Goal: Information Seeking & Learning: Find specific fact

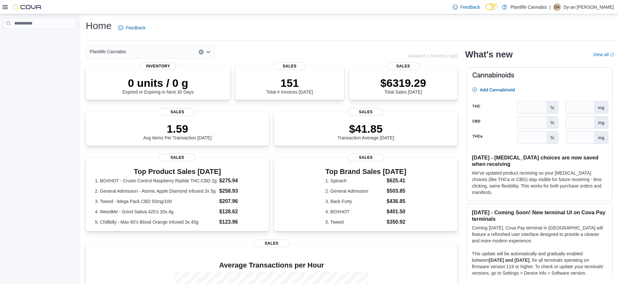
click at [4, 8] on icon at bounding box center [5, 7] width 5 height 4
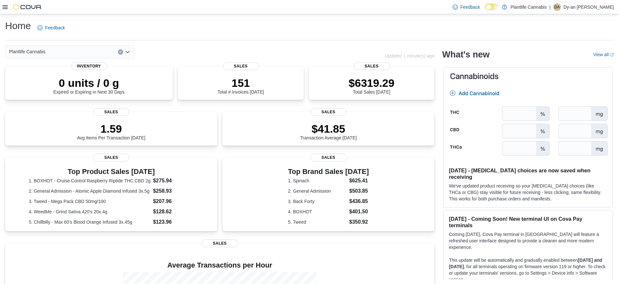
drag, startPoint x: 3, startPoint y: 6, endPoint x: 10, endPoint y: 2, distance: 8.5
click at [3, 6] on icon at bounding box center [5, 7] width 5 height 5
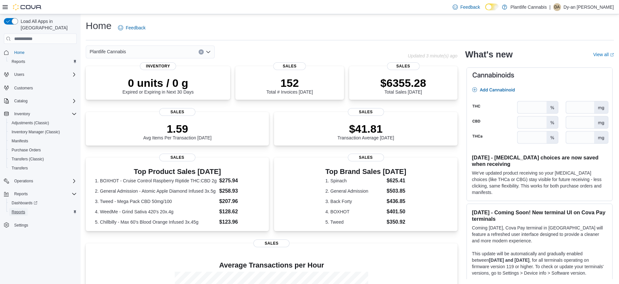
click at [21, 209] on span "Reports" at bounding box center [19, 211] width 14 height 5
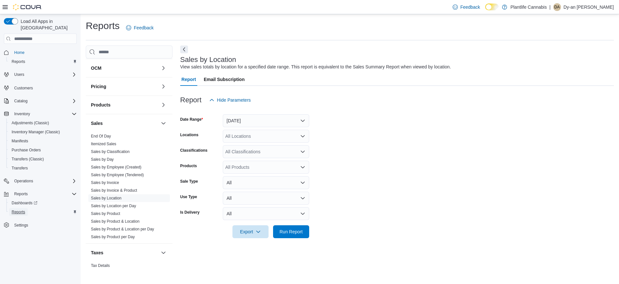
scroll to position [106, 0]
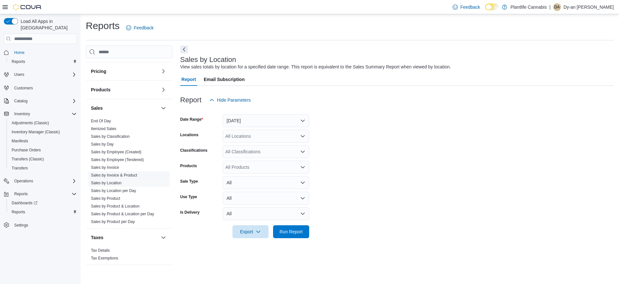
click at [120, 174] on link "Sales by Invoice & Product" at bounding box center [114, 175] width 46 height 5
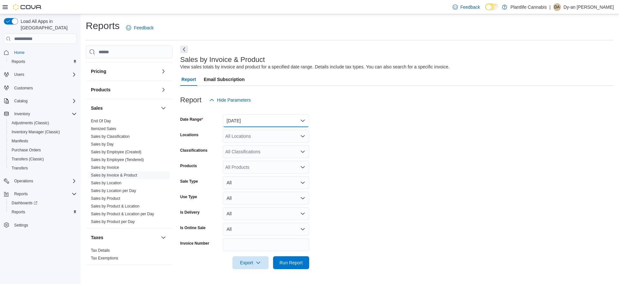
drag, startPoint x: 262, startPoint y: 123, endPoint x: 259, endPoint y: 125, distance: 3.3
click at [262, 123] on button "Yesterday" at bounding box center [266, 120] width 86 height 13
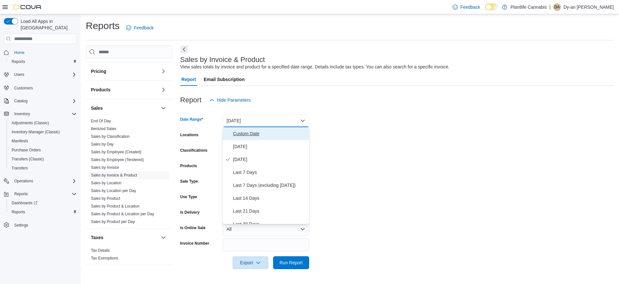
click at [252, 131] on span "Custom Date" at bounding box center [270, 134] width 74 height 8
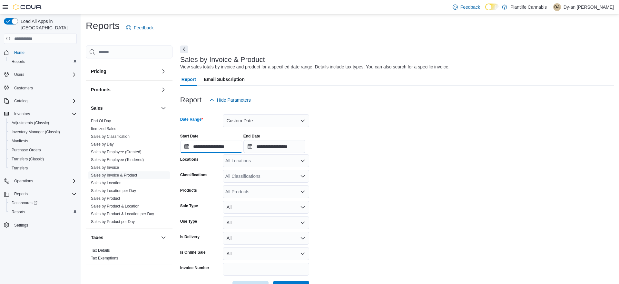
drag, startPoint x: 235, startPoint y: 149, endPoint x: 241, endPoint y: 149, distance: 5.8
click at [235, 149] on input "**********" at bounding box center [211, 146] width 62 height 13
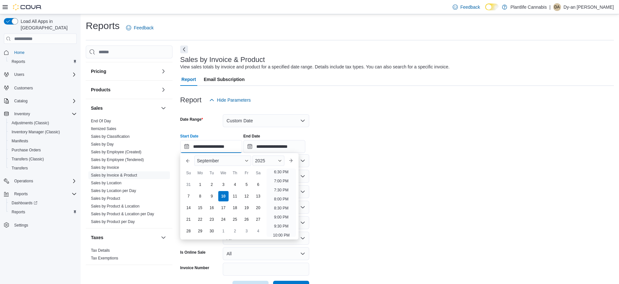
scroll to position [335, 0]
click at [281, 181] on li "7:00 PM" at bounding box center [282, 181] width 20 height 8
type input "**********"
click at [226, 150] on input "**********" at bounding box center [211, 146] width 62 height 13
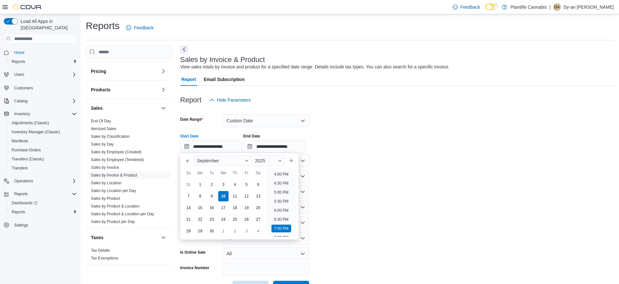
click at [370, 185] on form "**********" at bounding box center [397, 199] width 434 height 187
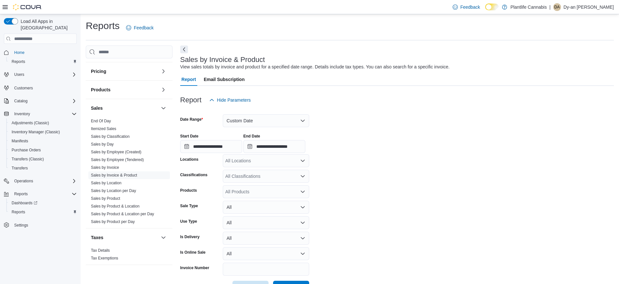
scroll to position [23, 0]
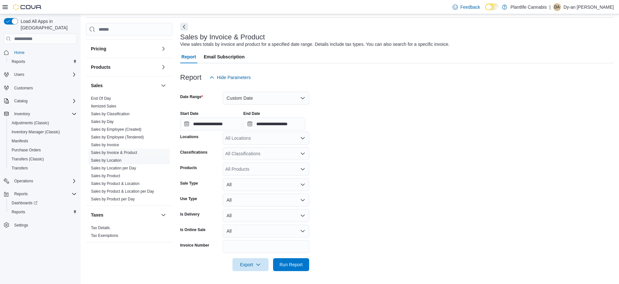
click at [119, 161] on link "Sales by Location" at bounding box center [106, 160] width 31 height 5
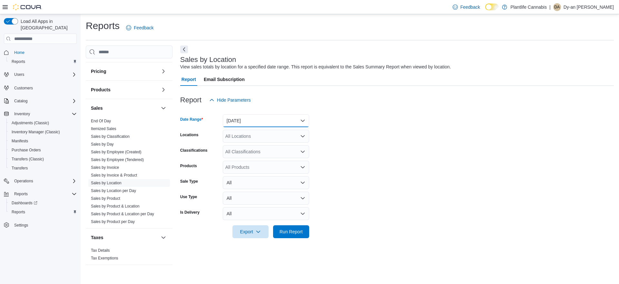
click at [288, 126] on button "Yesterday" at bounding box center [266, 120] width 86 height 13
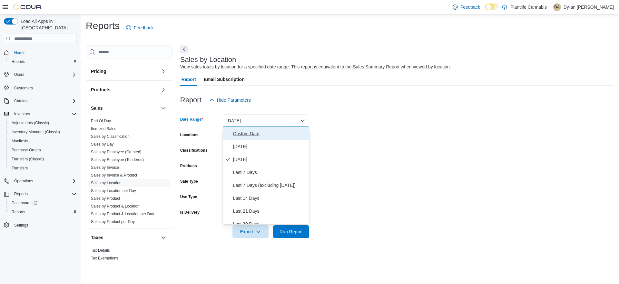
click at [245, 135] on span "Custom Date" at bounding box center [270, 134] width 74 height 8
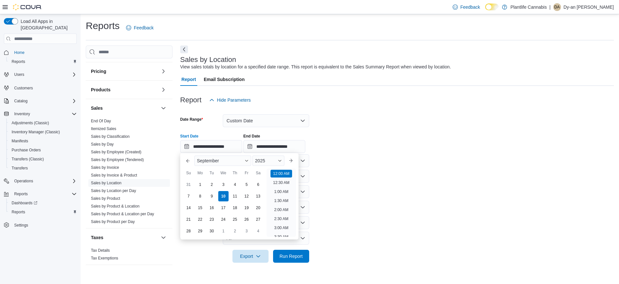
click at [235, 146] on input "**********" at bounding box center [211, 146] width 62 height 13
click at [286, 226] on li "4:00 PM" at bounding box center [282, 227] width 20 height 8
type input "**********"
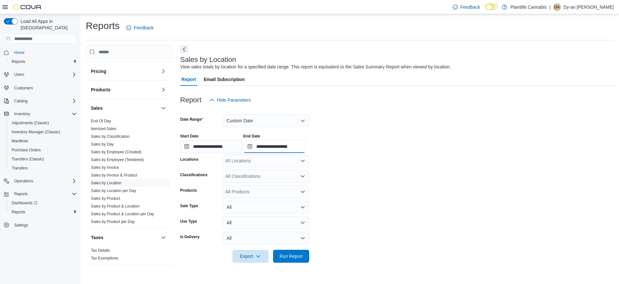
click at [301, 148] on input "**********" at bounding box center [274, 146] width 62 height 13
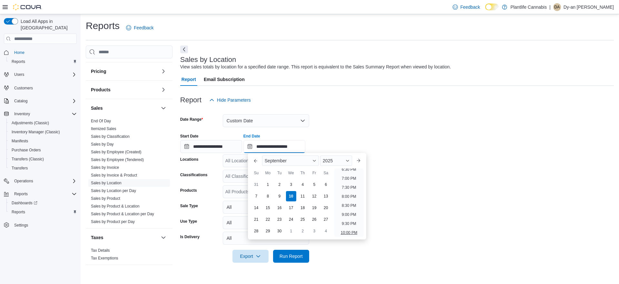
scroll to position [328, 0]
drag, startPoint x: 351, startPoint y: 172, endPoint x: 344, endPoint y: 170, distance: 7.0
click at [350, 172] on li "6:00 PM" at bounding box center [349, 171] width 20 height 8
type input "**********"
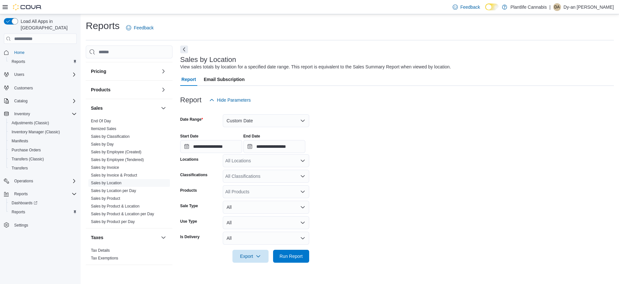
drag, startPoint x: 276, startPoint y: 161, endPoint x: 298, endPoint y: 159, distance: 21.7
click at [277, 161] on div "All Locations" at bounding box center [266, 160] width 86 height 13
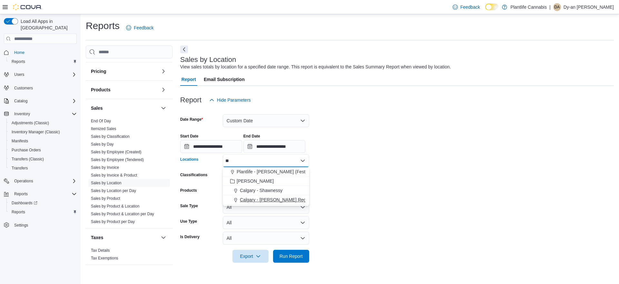
type input "**"
click at [302, 196] on div "Calgary - Shepard Regional" at bounding box center [266, 199] width 79 height 6
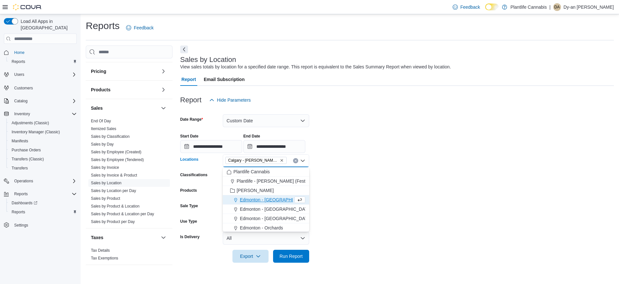
click at [370, 186] on form "**********" at bounding box center [397, 184] width 434 height 156
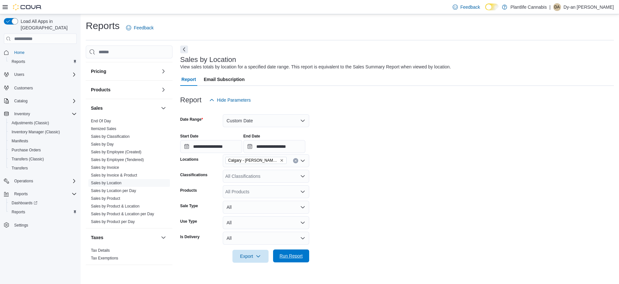
click at [299, 252] on span "Run Report" at bounding box center [291, 255] width 28 height 13
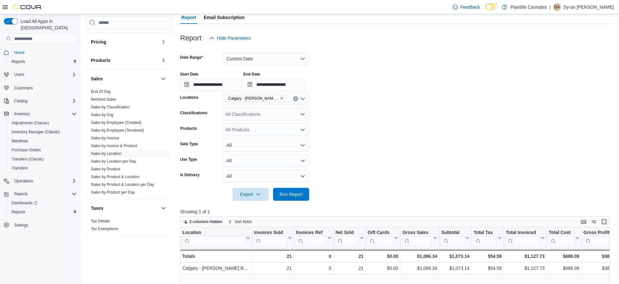
scroll to position [65, 0]
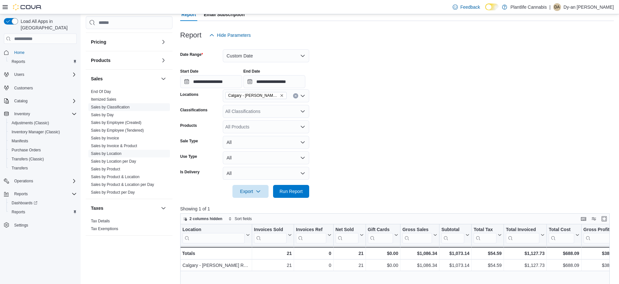
click at [124, 106] on link "Sales by Classification" at bounding box center [110, 107] width 39 height 5
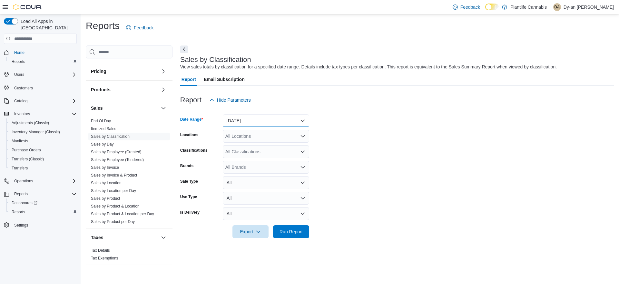
click at [248, 123] on button "Yesterday" at bounding box center [266, 120] width 86 height 13
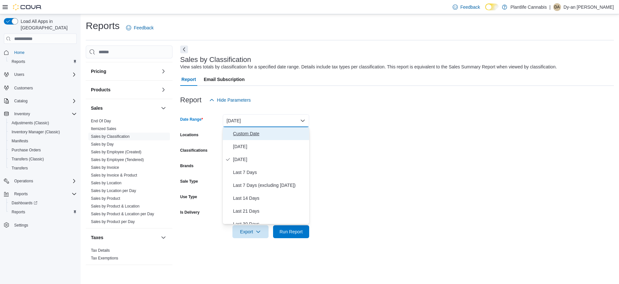
click at [238, 135] on span "Custom Date" at bounding box center [270, 134] width 74 height 8
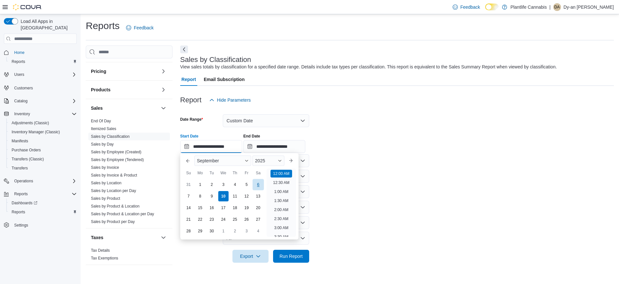
drag, startPoint x: 236, startPoint y: 147, endPoint x: 261, endPoint y: 185, distance: 44.5
click at [237, 147] on input "**********" at bounding box center [211, 146] width 62 height 13
click at [286, 222] on li "4:00 PM" at bounding box center [282, 221] width 20 height 8
type input "**********"
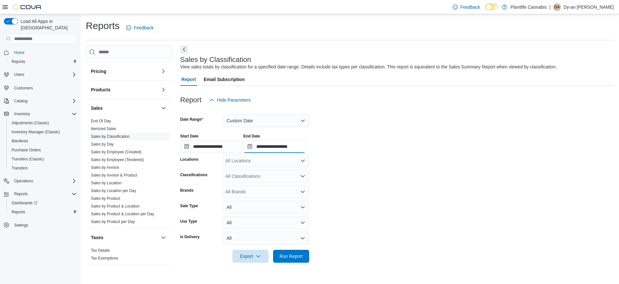
click at [299, 149] on input "**********" at bounding box center [274, 146] width 62 height 13
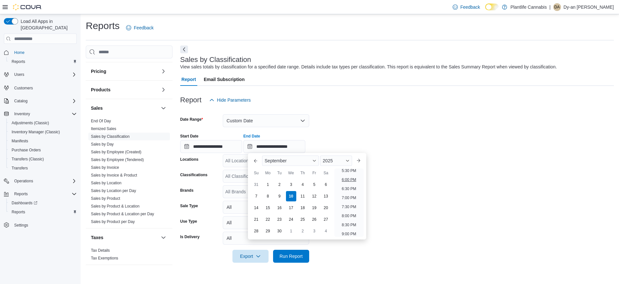
scroll to position [319, 0]
click at [353, 181] on li "6:00 PM" at bounding box center [349, 180] width 20 height 8
type input "**********"
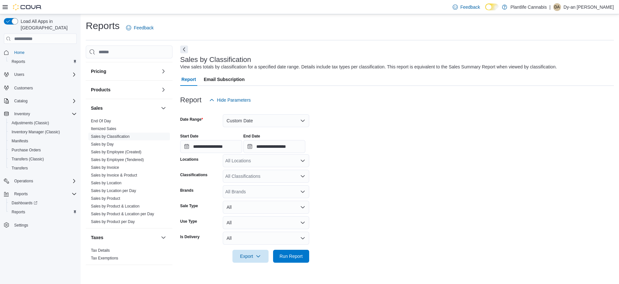
click at [271, 164] on div "All Locations" at bounding box center [266, 160] width 86 height 13
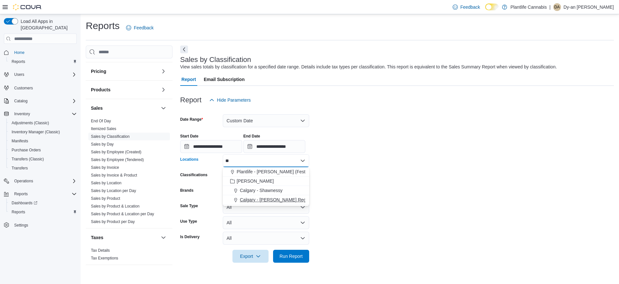
type input "**"
drag, startPoint x: 284, startPoint y: 202, endPoint x: 380, endPoint y: 201, distance: 96.1
click at [284, 202] on span "Calgary - Shepard Regional" at bounding box center [278, 199] width 76 height 6
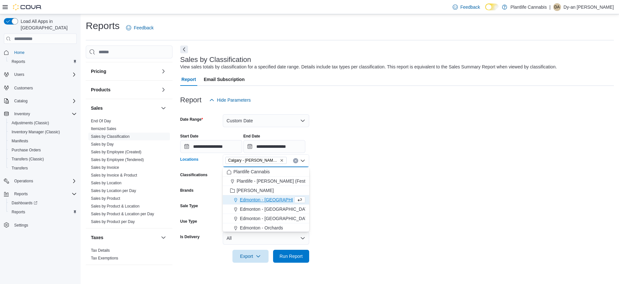
drag, startPoint x: 380, startPoint y: 201, endPoint x: 305, endPoint y: 263, distance: 96.7
click at [380, 201] on form "**********" at bounding box center [397, 184] width 434 height 156
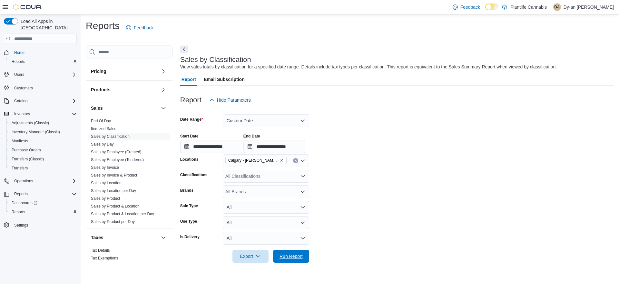
drag, startPoint x: 309, startPoint y: 253, endPoint x: 315, endPoint y: 252, distance: 5.9
click at [309, 253] on button "Run Report" at bounding box center [291, 256] width 36 height 13
drag, startPoint x: 295, startPoint y: 255, endPoint x: 322, endPoint y: 249, distance: 27.2
click at [296, 255] on span "Run Report" at bounding box center [293, 256] width 23 height 6
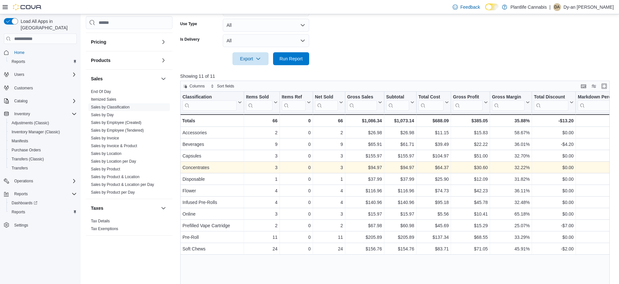
scroll to position [198, 0]
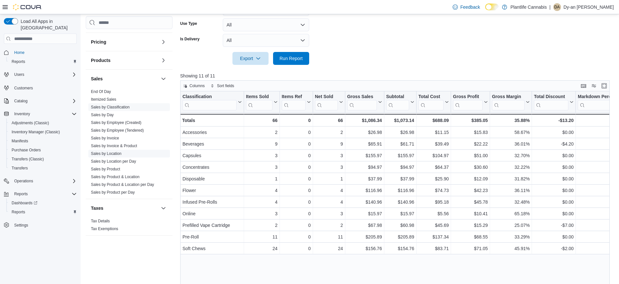
click at [118, 154] on link "Sales by Location" at bounding box center [106, 153] width 31 height 5
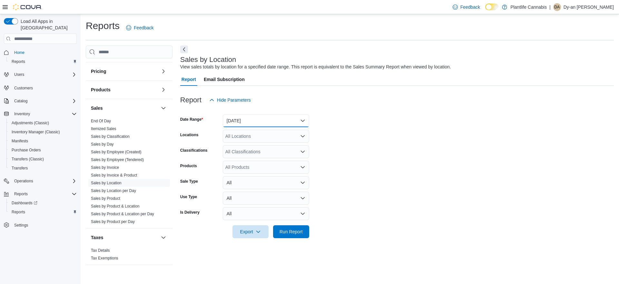
click at [238, 124] on button "Yesterday" at bounding box center [266, 120] width 86 height 13
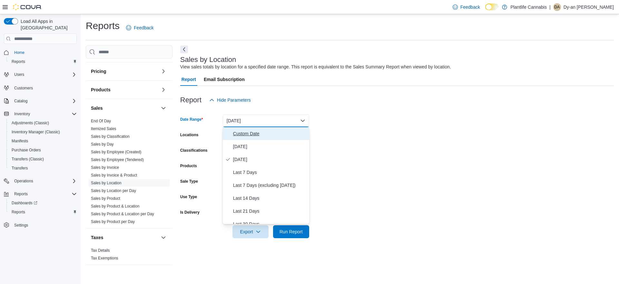
click at [237, 136] on span "Custom Date" at bounding box center [270, 134] width 74 height 8
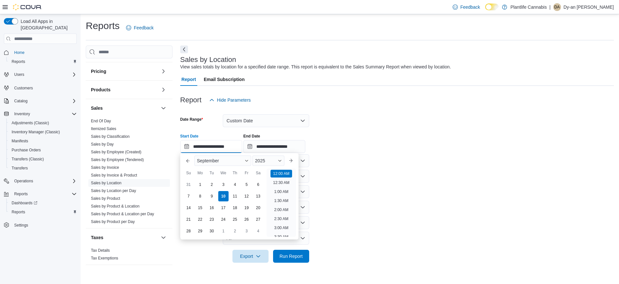
drag, startPoint x: 233, startPoint y: 147, endPoint x: 264, endPoint y: 173, distance: 40.8
click at [233, 147] on input "**********" at bounding box center [211, 146] width 62 height 13
click at [285, 220] on li "6:00 PM" at bounding box center [282, 222] width 20 height 8
type input "**********"
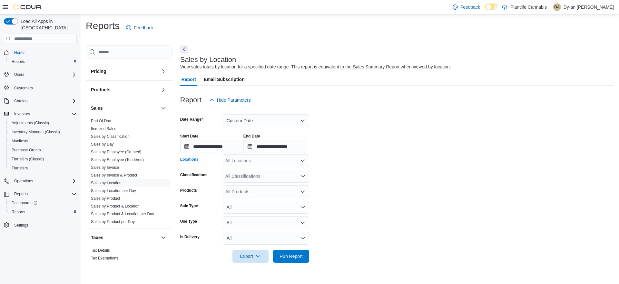
click at [272, 163] on div "All Locations" at bounding box center [266, 160] width 86 height 13
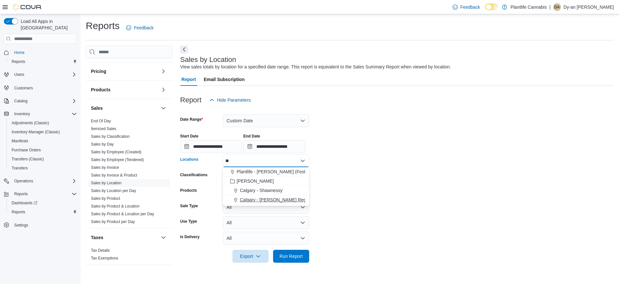
type input "**"
drag, startPoint x: 296, startPoint y: 197, endPoint x: 357, endPoint y: 188, distance: 61.8
click at [296, 197] on span "Calgary - Shepard Regional" at bounding box center [278, 199] width 76 height 6
click at [366, 187] on form "**********" at bounding box center [397, 184] width 434 height 156
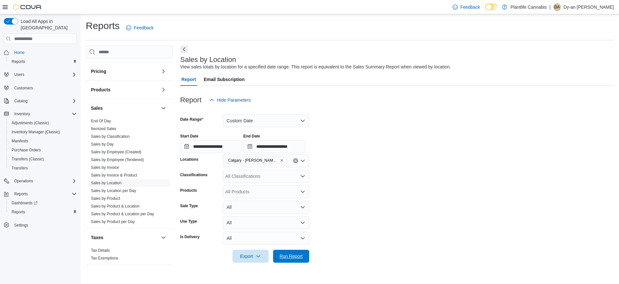
drag, startPoint x: 296, startPoint y: 257, endPoint x: 309, endPoint y: 244, distance: 18.7
click at [295, 256] on span "Run Report" at bounding box center [291, 256] width 23 height 6
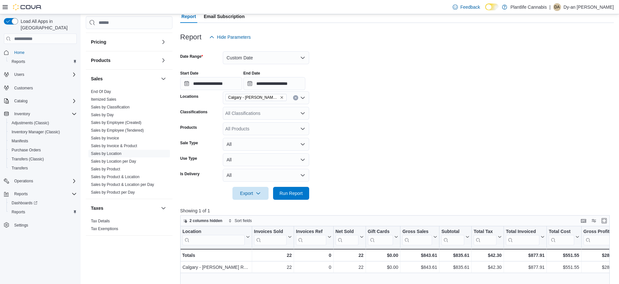
scroll to position [65, 0]
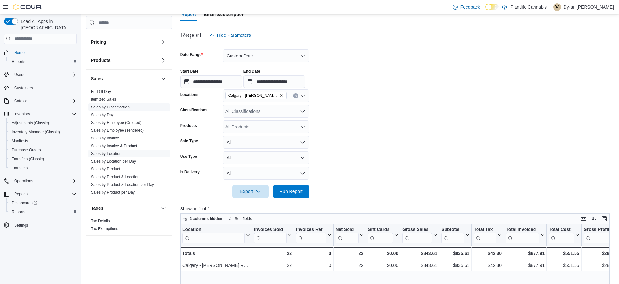
click at [122, 106] on link "Sales by Classification" at bounding box center [110, 107] width 39 height 5
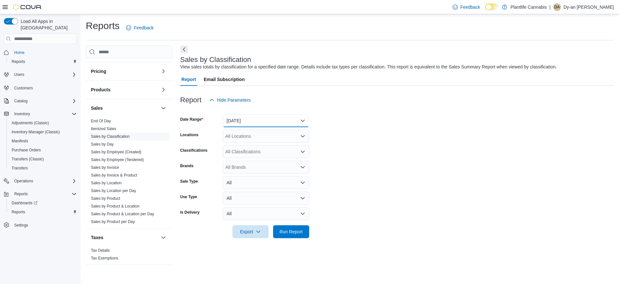
drag, startPoint x: 237, startPoint y: 118, endPoint x: 239, endPoint y: 124, distance: 6.9
click at [237, 118] on button "Yesterday" at bounding box center [266, 120] width 86 height 13
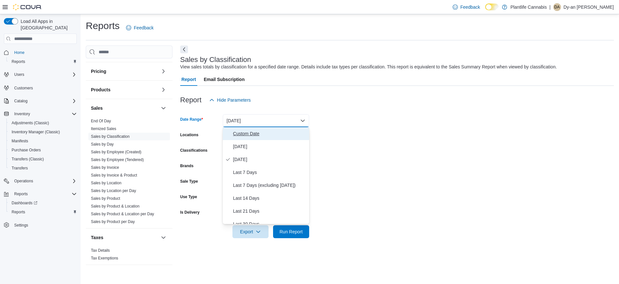
click at [237, 131] on span "Custom Date" at bounding box center [270, 134] width 74 height 8
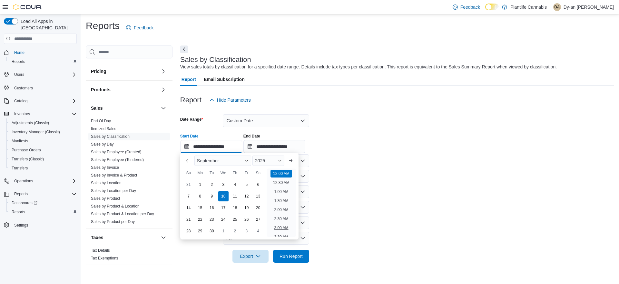
drag, startPoint x: 237, startPoint y: 144, endPoint x: 277, endPoint y: 206, distance: 74.0
click at [237, 144] on input "**********" at bounding box center [211, 146] width 62 height 13
click at [286, 198] on li "6:00 PM" at bounding box center [282, 199] width 20 height 8
type input "**********"
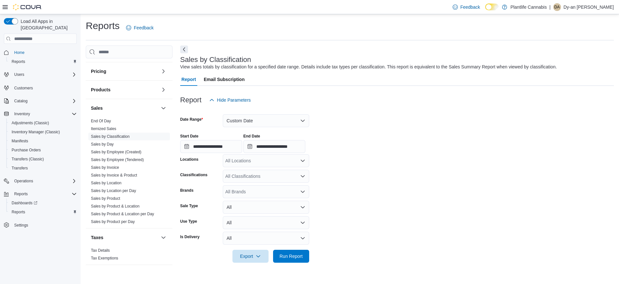
drag, startPoint x: 276, startPoint y: 160, endPoint x: 349, endPoint y: 147, distance: 74.6
click at [283, 158] on div "All Locations" at bounding box center [266, 160] width 86 height 13
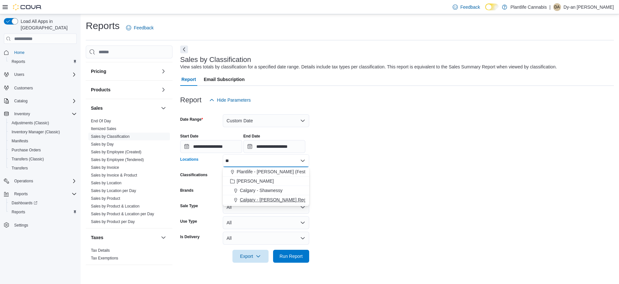
type input "**"
drag, startPoint x: 283, startPoint y: 202, endPoint x: 354, endPoint y: 193, distance: 71.2
click at [283, 202] on span "Calgary - Shepard Regional" at bounding box center [278, 199] width 76 height 6
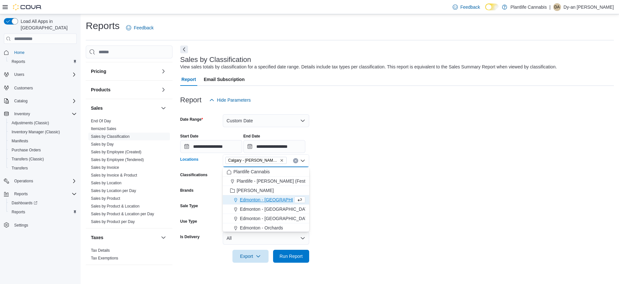
drag, startPoint x: 399, startPoint y: 189, endPoint x: 371, endPoint y: 217, distance: 40.1
click at [399, 189] on form "**********" at bounding box center [397, 184] width 434 height 156
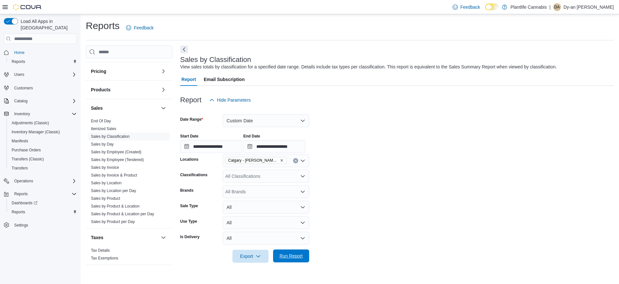
click at [302, 255] on span "Run Report" at bounding box center [291, 256] width 23 height 6
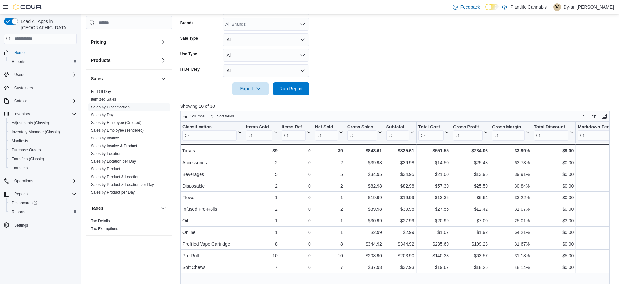
scroll to position [169, 0]
click at [117, 138] on link "Sales by Invoice" at bounding box center [105, 138] width 28 height 5
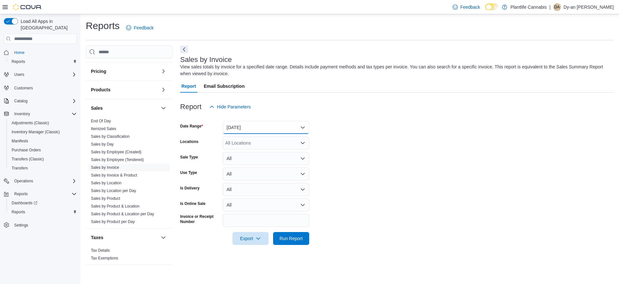
click at [243, 128] on button "Yesterday" at bounding box center [266, 127] width 86 height 13
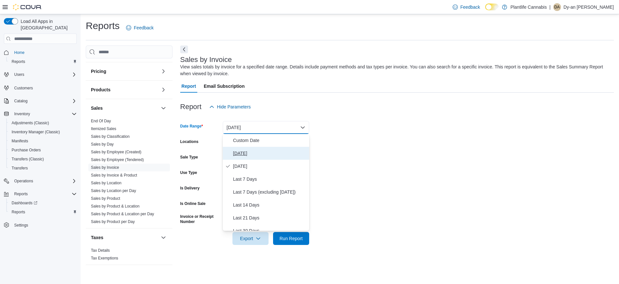
drag, startPoint x: 248, startPoint y: 152, endPoint x: 244, endPoint y: 146, distance: 6.6
click at [248, 151] on span "Today" at bounding box center [270, 153] width 74 height 8
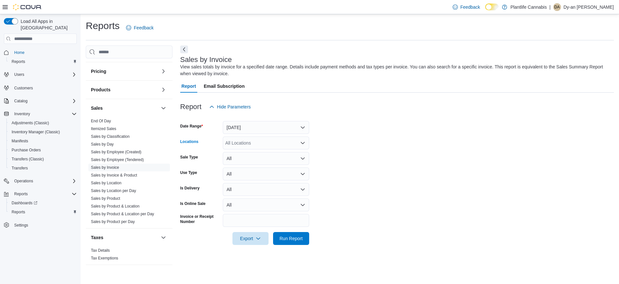
drag, startPoint x: 242, startPoint y: 142, endPoint x: 347, endPoint y: 140, distance: 104.8
click at [245, 141] on div "All Locations" at bounding box center [266, 142] width 86 height 13
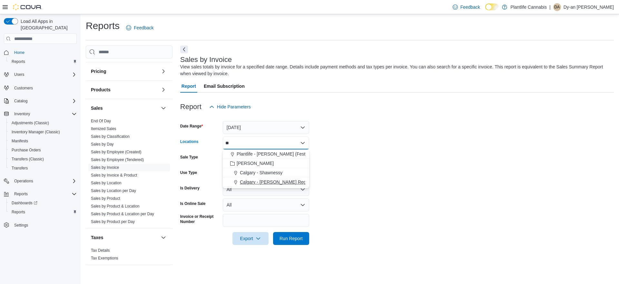
type input "**"
drag, startPoint x: 295, startPoint y: 182, endPoint x: 372, endPoint y: 174, distance: 77.2
click at [295, 182] on span "Calgary - Shepard Regional" at bounding box center [278, 182] width 76 height 6
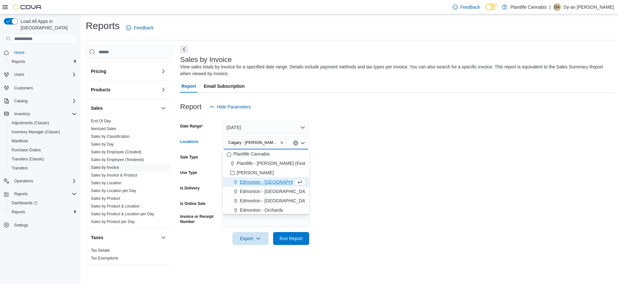
click at [376, 173] on form "Date Range Today Locations Calgary - Shepard Regional Combo box. Selected. Calg…" at bounding box center [397, 179] width 434 height 132
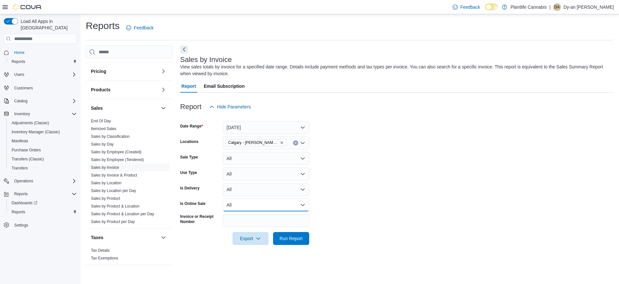
click at [275, 204] on button "All" at bounding box center [266, 204] width 86 height 13
drag, startPoint x: 258, startPoint y: 230, endPoint x: 452, endPoint y: 207, distance: 195.1
click at [263, 229] on span "Yes" at bounding box center [270, 231] width 74 height 8
click at [452, 207] on form "Date Range Today Locations Calgary - Shepard Regional Sale Type All Use Type Al…" at bounding box center [397, 179] width 434 height 132
click at [303, 241] on span "Run Report" at bounding box center [291, 238] width 28 height 13
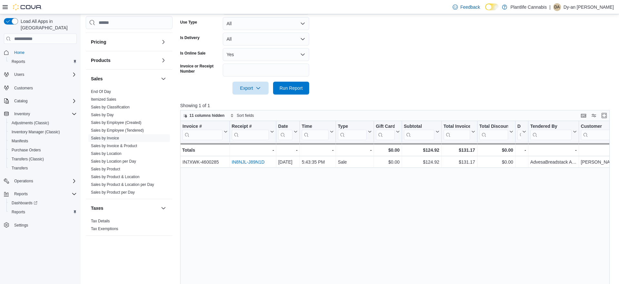
scroll to position [159, 0]
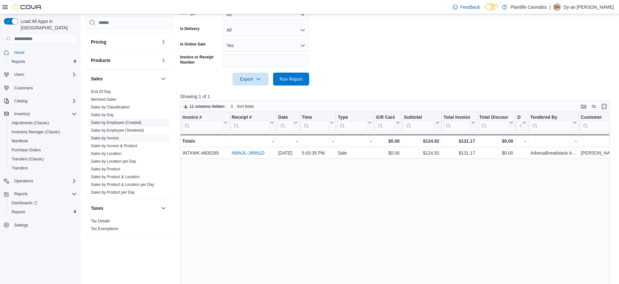
click at [125, 122] on link "Sales by Employee (Created)" at bounding box center [116, 122] width 51 height 5
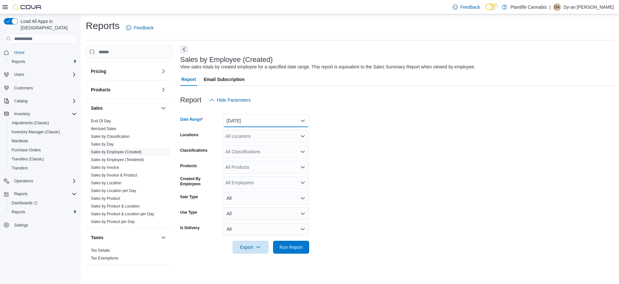
click at [233, 122] on button "Yesterday" at bounding box center [266, 120] width 86 height 13
drag, startPoint x: 233, startPoint y: 122, endPoint x: 243, endPoint y: 137, distance: 17.8
click at [246, 144] on span "Today" at bounding box center [270, 147] width 74 height 8
click at [243, 136] on div "All Locations" at bounding box center [266, 136] width 86 height 13
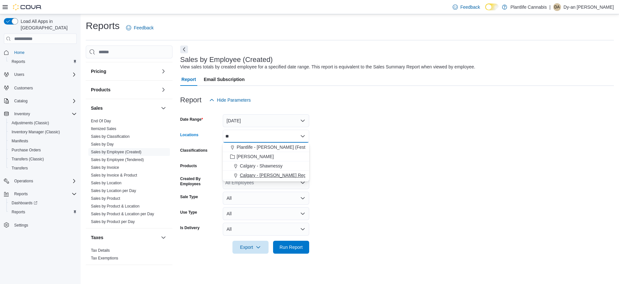
type input "**"
drag, startPoint x: 293, startPoint y: 175, endPoint x: 371, endPoint y: 162, distance: 79.2
click at [302, 173] on div "Calgary - Shepard Regional" at bounding box center [266, 175] width 79 height 6
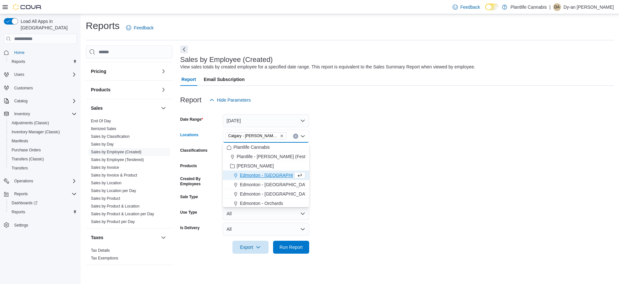
drag, startPoint x: 371, startPoint y: 162, endPoint x: 362, endPoint y: 160, distance: 8.5
click at [371, 161] on form "Date Range Today Locations Calgary - Shepard Regional Combo box. Selected. Calg…" at bounding box center [397, 179] width 434 height 147
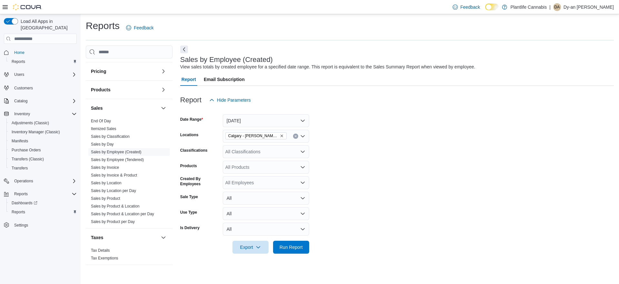
click at [290, 151] on div "All Classifications" at bounding box center [266, 151] width 86 height 13
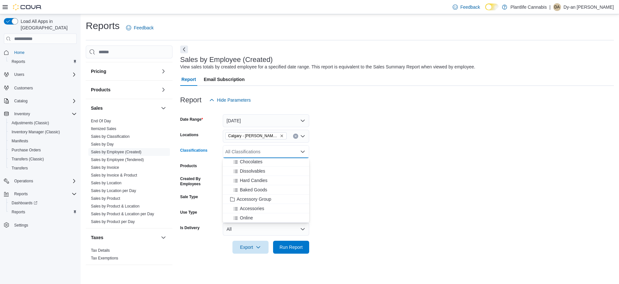
scroll to position [74, 0]
click at [264, 183] on span "Accessory Group" at bounding box center [254, 182] width 35 height 6
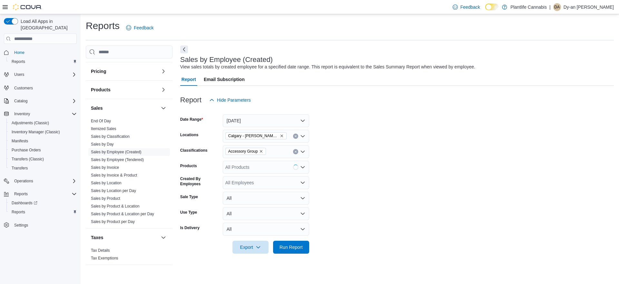
click at [347, 188] on form "Date Range Today Locations Calgary - Shepard Regional Classifications Accessory…" at bounding box center [397, 179] width 434 height 147
click at [293, 246] on span "Run Report" at bounding box center [291, 246] width 23 height 6
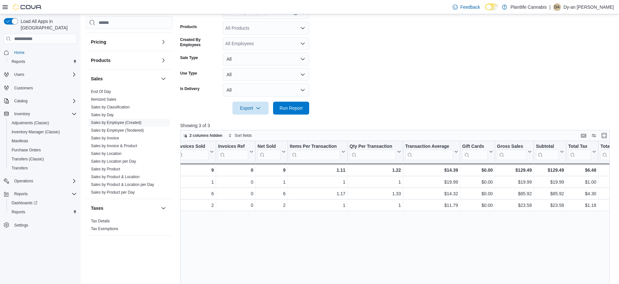
scroll to position [0, 60]
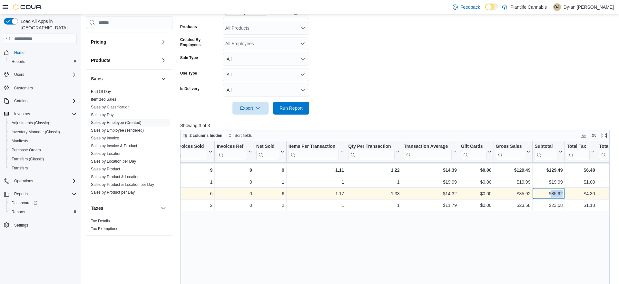
drag, startPoint x: 564, startPoint y: 194, endPoint x: 551, endPoint y: 195, distance: 13.0
click at [551, 195] on div "$85.92 - Subtotal, column 10, row 2" at bounding box center [549, 194] width 32 height 12
copy div "85.92"
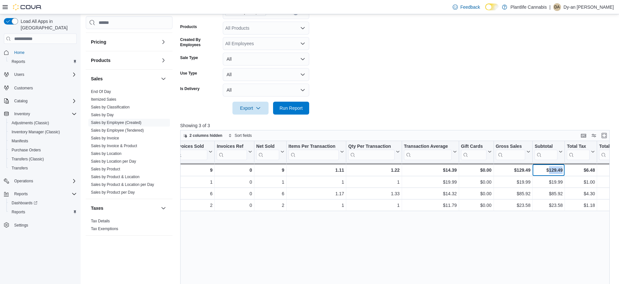
drag, startPoint x: 564, startPoint y: 170, endPoint x: 548, endPoint y: 172, distance: 16.3
click at [548, 172] on div "$129.49 - Subtotal, column 10, row 4" at bounding box center [549, 170] width 32 height 13
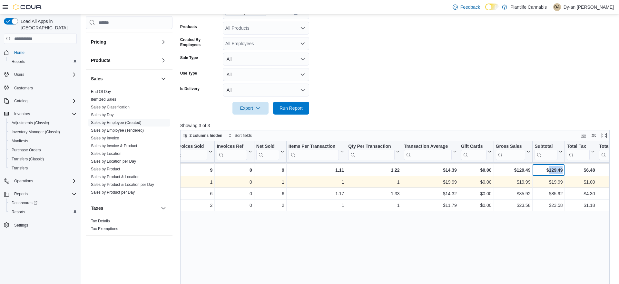
copy div "129.49"
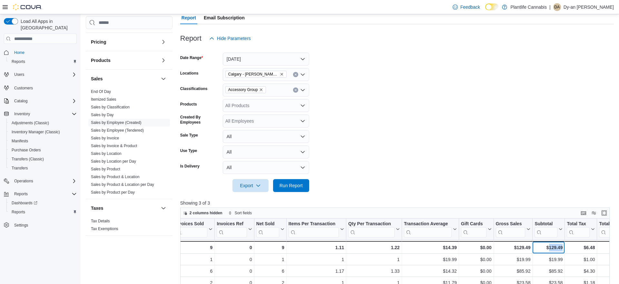
scroll to position [58, 0]
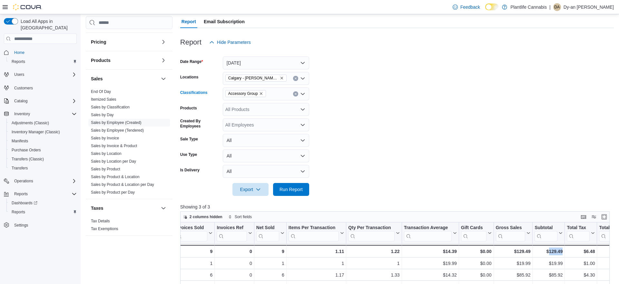
click at [263, 95] on icon "Remove Accessory Group from selection in this group" at bounding box center [261, 94] width 4 height 4
drag, startPoint x: 309, startPoint y: 190, endPoint x: 349, endPoint y: 183, distance: 40.9
click at [309, 190] on button "Run Report" at bounding box center [291, 189] width 36 height 13
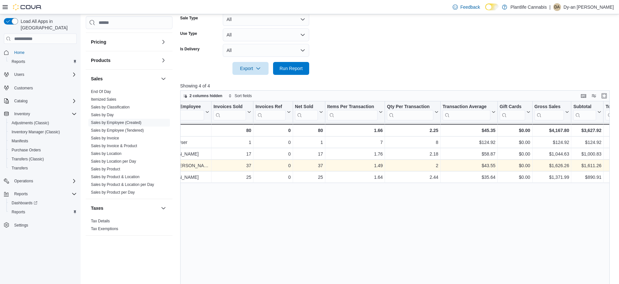
scroll to position [0, 30]
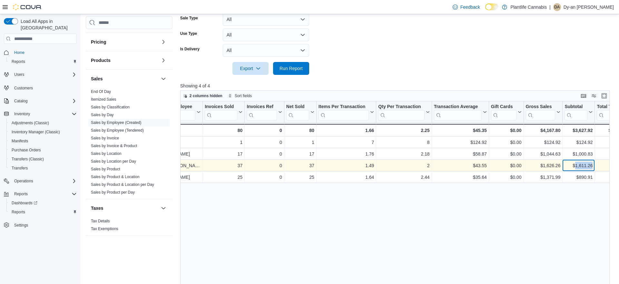
drag, startPoint x: 593, startPoint y: 166, endPoint x: 574, endPoint y: 167, distance: 18.7
click at [574, 167] on div "$1,611.26 - Subtotal, column 10, row 3" at bounding box center [579, 166] width 32 height 12
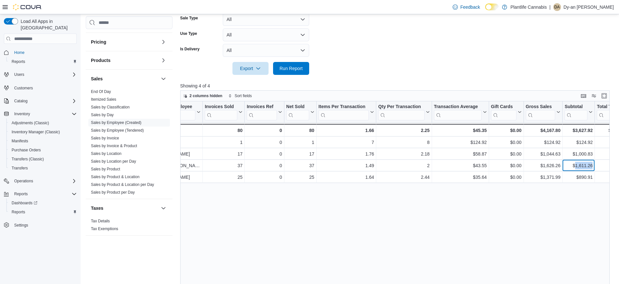
copy div "1,611.26"
drag, startPoint x: 549, startPoint y: 216, endPoint x: 518, endPoint y: 186, distance: 43.3
click at [549, 216] on div "Created Employee Click to view column header actions Invoices Sold Click to vie…" at bounding box center [395, 209] width 430 height 216
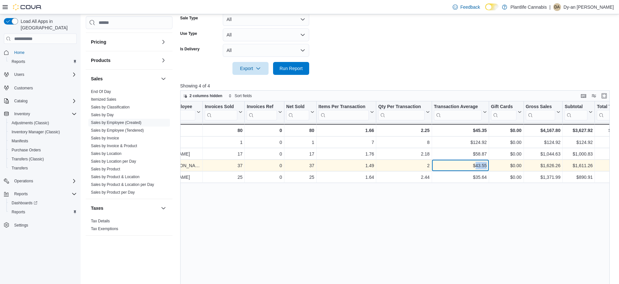
drag, startPoint x: 488, startPoint y: 166, endPoint x: 475, endPoint y: 168, distance: 13.1
click at [475, 168] on div "$43.55 - Transaction Average, column 7, row 3" at bounding box center [460, 166] width 57 height 12
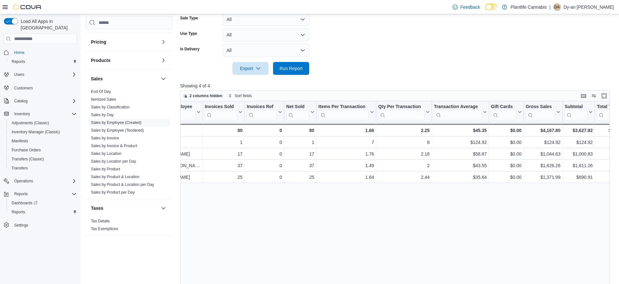
click at [453, 217] on div "Created Employee Click to view column header actions Invoices Sold Click to vie…" at bounding box center [395, 209] width 430 height 216
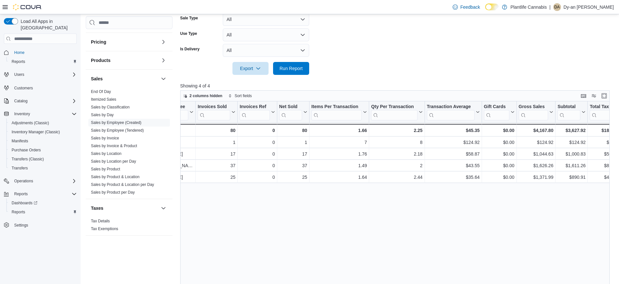
scroll to position [0, 0]
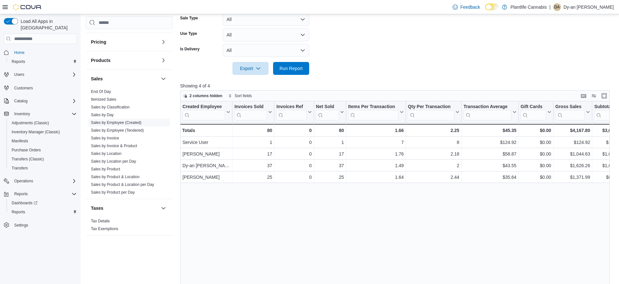
drag, startPoint x: 116, startPoint y: 153, endPoint x: 126, endPoint y: 154, distance: 9.7
click at [116, 153] on link "Sales by Location" at bounding box center [106, 153] width 31 height 5
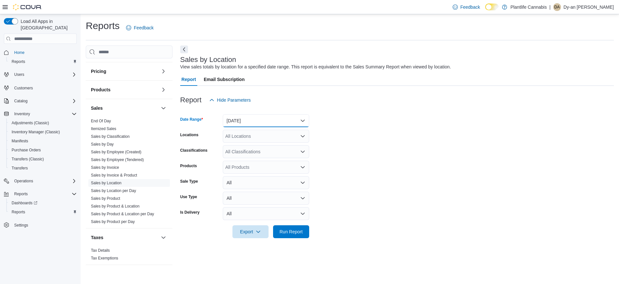
click at [245, 121] on button "Yesterday" at bounding box center [266, 120] width 86 height 13
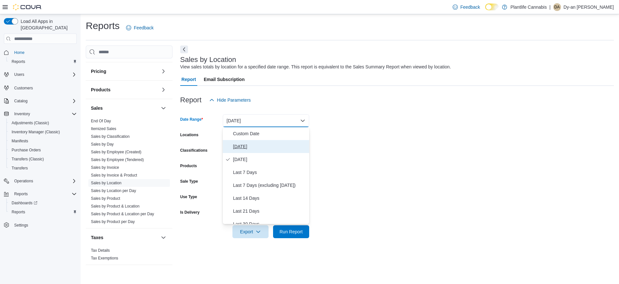
drag, startPoint x: 245, startPoint y: 144, endPoint x: 246, endPoint y: 139, distance: 4.5
click at [245, 144] on span "Today" at bounding box center [270, 147] width 74 height 8
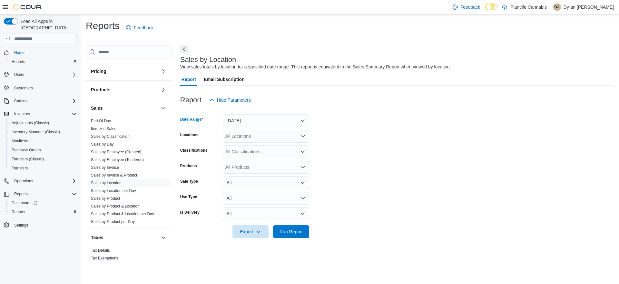
click at [248, 138] on div "All Locations" at bounding box center [266, 136] width 86 height 13
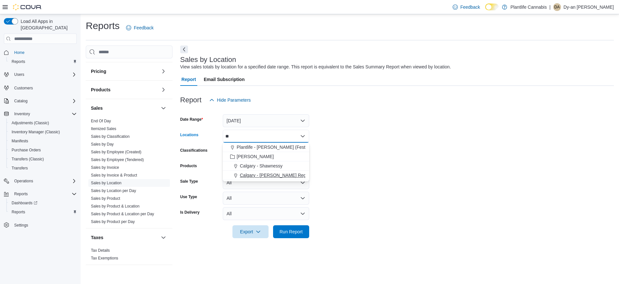
type input "**"
drag, startPoint x: 301, startPoint y: 177, endPoint x: 384, endPoint y: 176, distance: 83.5
click at [302, 177] on div "Calgary - Shepard Regional" at bounding box center [266, 175] width 79 height 6
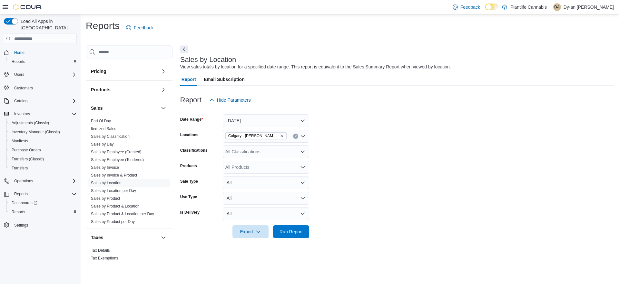
drag, startPoint x: 385, startPoint y: 176, endPoint x: 322, endPoint y: 227, distance: 80.4
click at [385, 176] on form "Date Range Today Locations Calgary - Shepard Regional Classifications All Class…" at bounding box center [397, 172] width 434 height 132
click at [302, 230] on span "Run Report" at bounding box center [291, 231] width 23 height 6
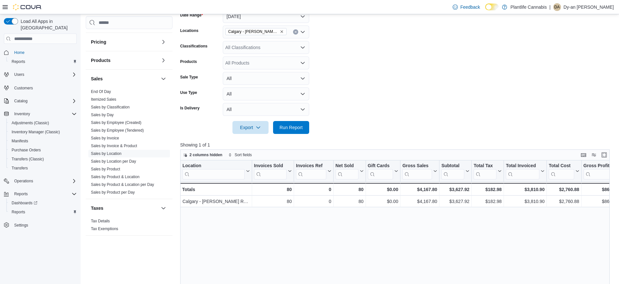
scroll to position [117, 0]
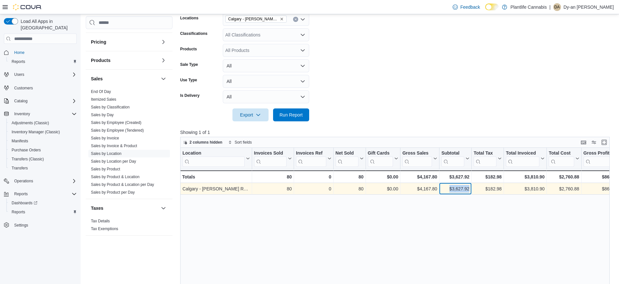
drag, startPoint x: 471, startPoint y: 189, endPoint x: 448, endPoint y: 191, distance: 22.6
click at [448, 191] on div "$3,627.92 - Subtotal, column 7, row 1" at bounding box center [456, 189] width 32 height 12
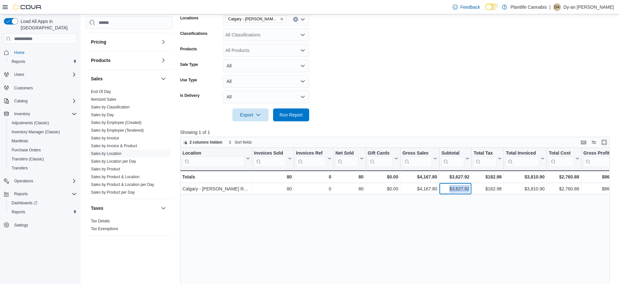
copy div "$3,627.92"
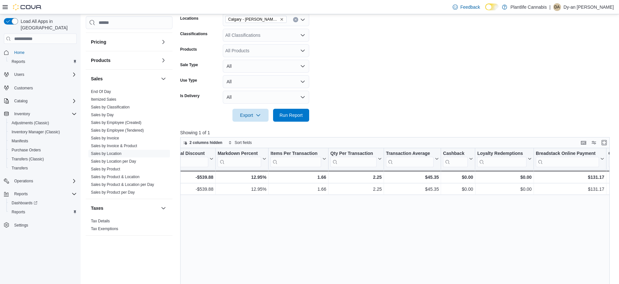
scroll to position [0, 531]
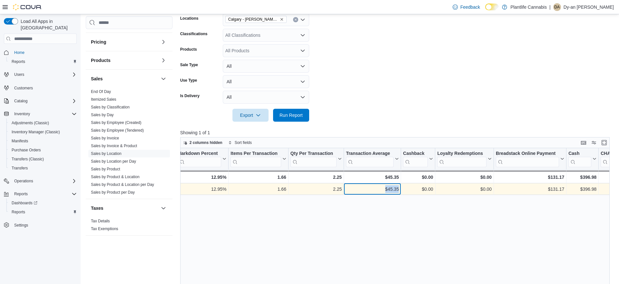
drag, startPoint x: 400, startPoint y: 191, endPoint x: 387, endPoint y: 216, distance: 28.7
click at [379, 191] on div "$45.35 - Transaction Average, column 17, row 1" at bounding box center [372, 189] width 57 height 12
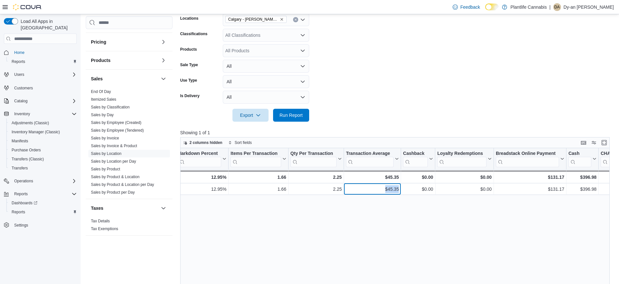
copy div "$45.35"
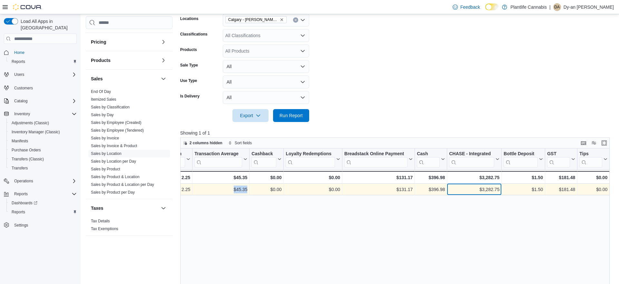
scroll to position [114, 0]
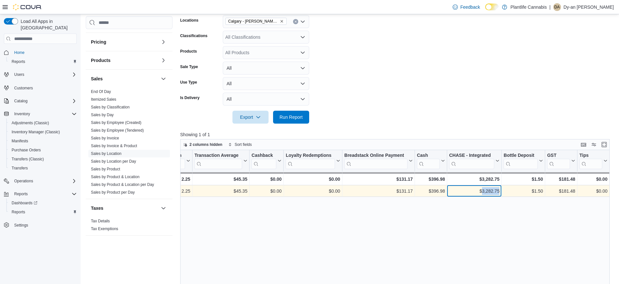
drag, startPoint x: 499, startPoint y: 191, endPoint x: 479, endPoint y: 196, distance: 21.0
click at [481, 192] on div "$3,282.75" at bounding box center [474, 191] width 50 height 8
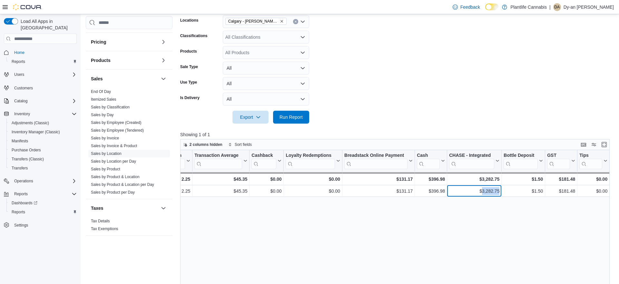
copy div "3,282.75"
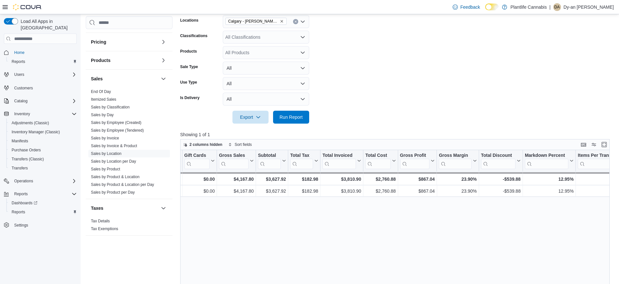
scroll to position [0, 184]
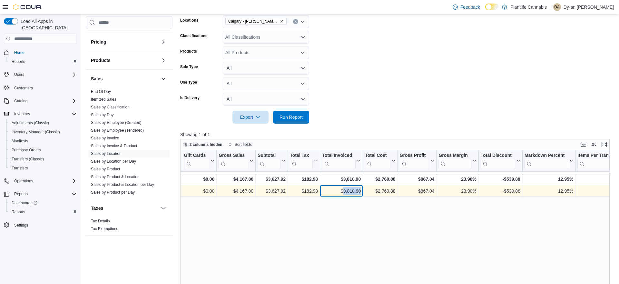
drag, startPoint x: 361, startPoint y: 191, endPoint x: 343, endPoint y: 191, distance: 18.1
click at [343, 191] on div "$3,810.90" at bounding box center [341, 191] width 39 height 8
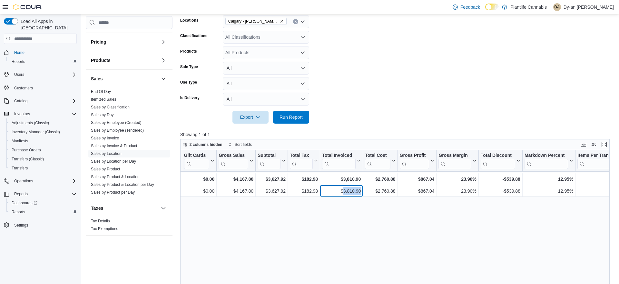
copy div "3,810.90"
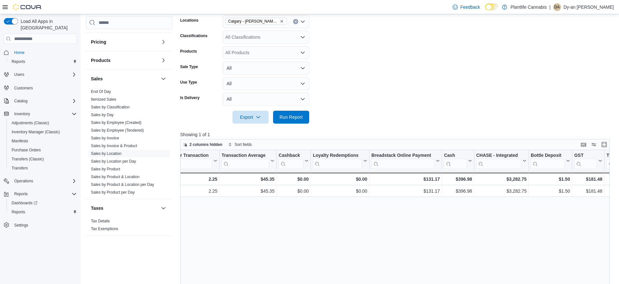
scroll to position [0, 682]
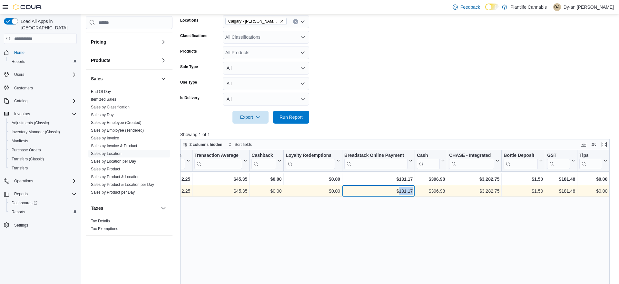
drag, startPoint x: 414, startPoint y: 191, endPoint x: 399, endPoint y: 193, distance: 15.3
click at [399, 193] on div "$131.17 - Breadstack Online Payment, column 20, row 1" at bounding box center [378, 191] width 73 height 12
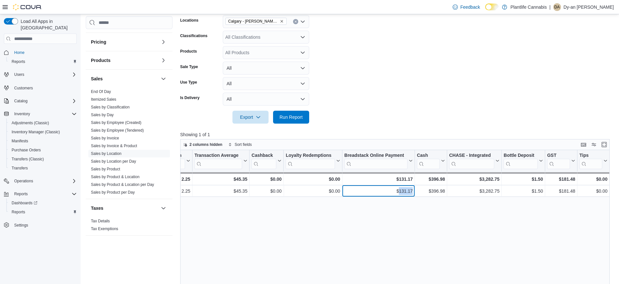
copy div "131.17"
